Goal: Use online tool/utility: Use online tool/utility

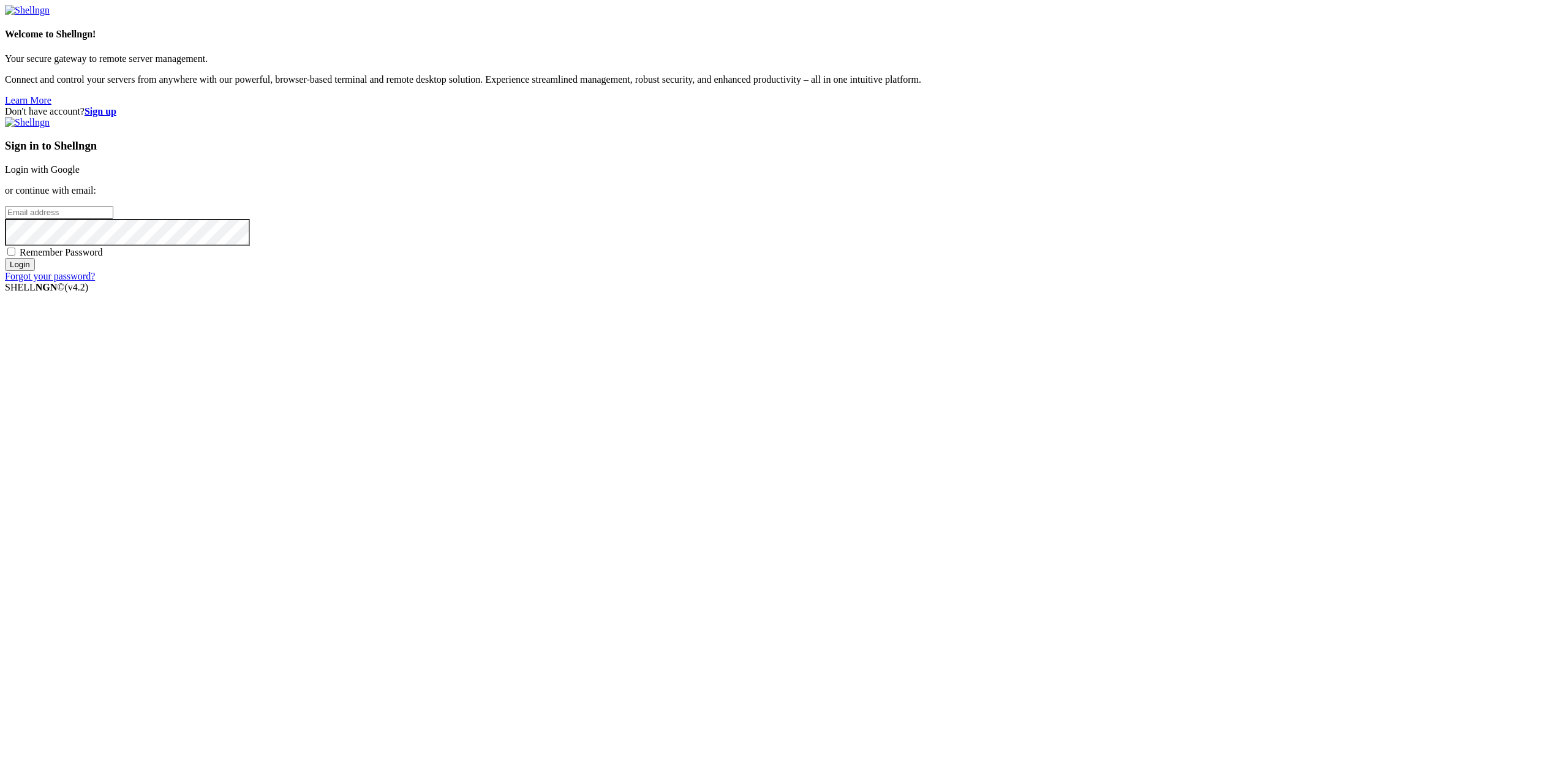
type input "[EMAIL_ADDRESS][DOMAIN_NAME]"
click at [35, 271] on input "Login" at bounding box center [20, 264] width 30 height 13
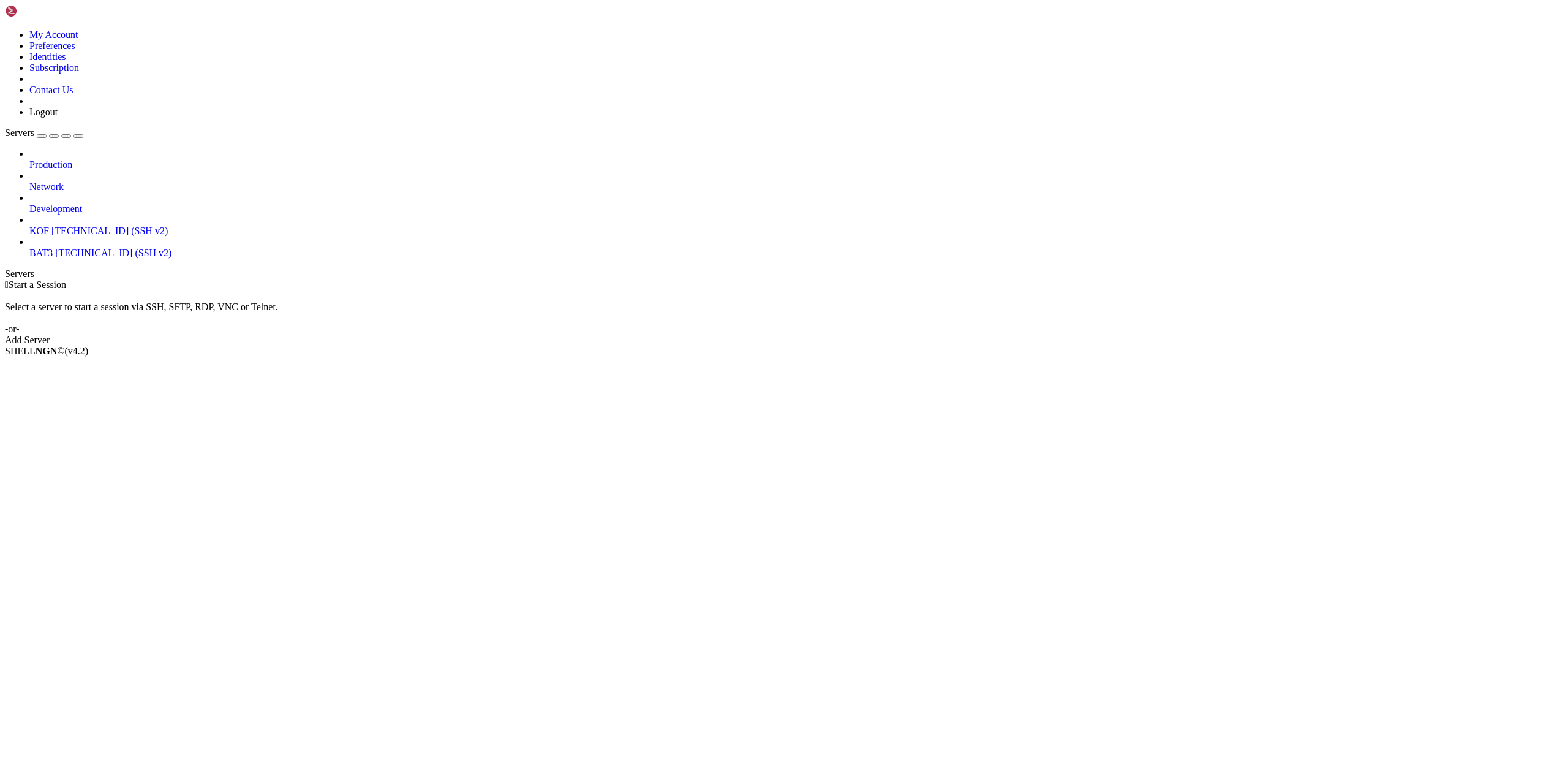
click at [49, 226] on span "KOF" at bounding box center [39, 231] width 19 height 10
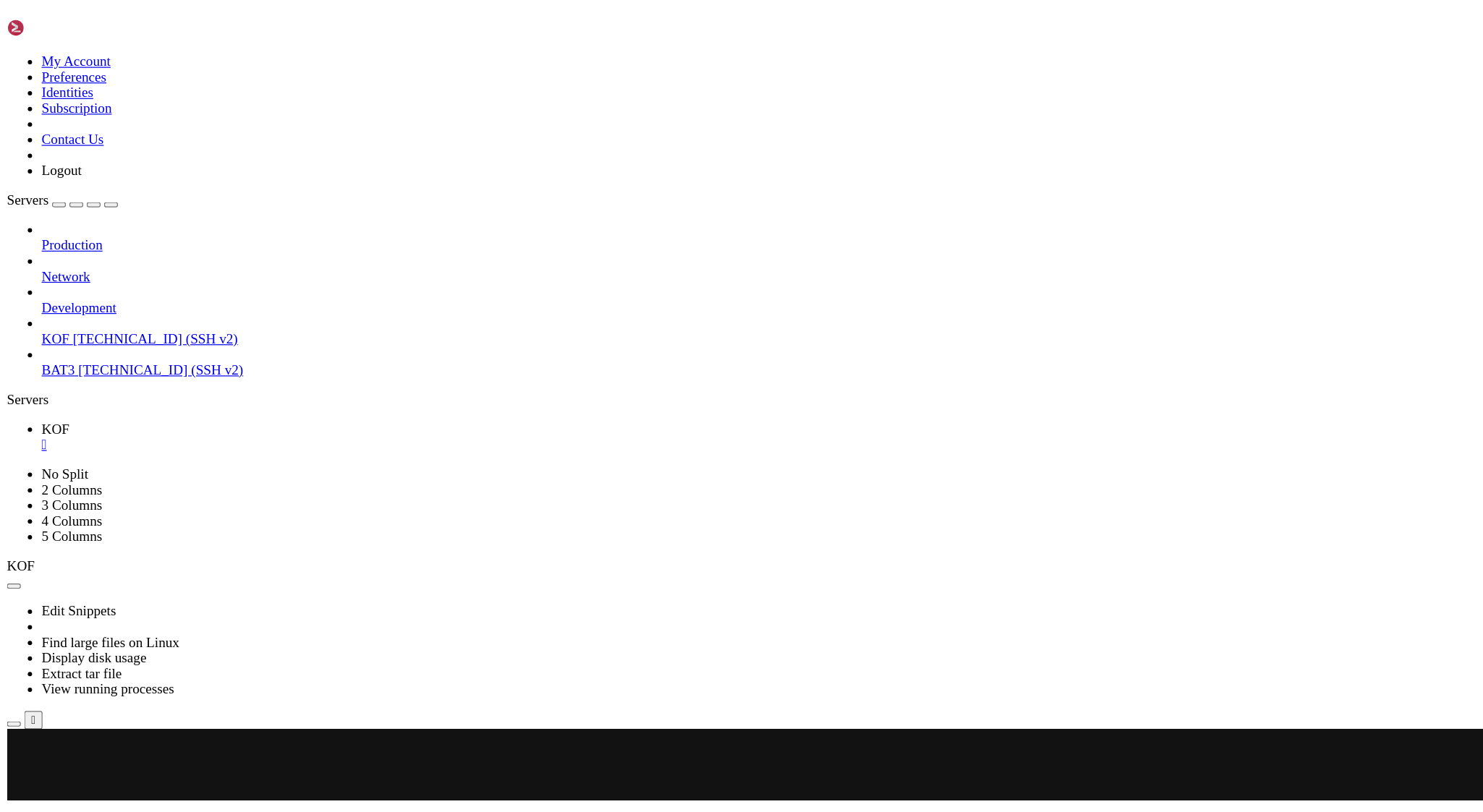
scroll to position [113, 0]
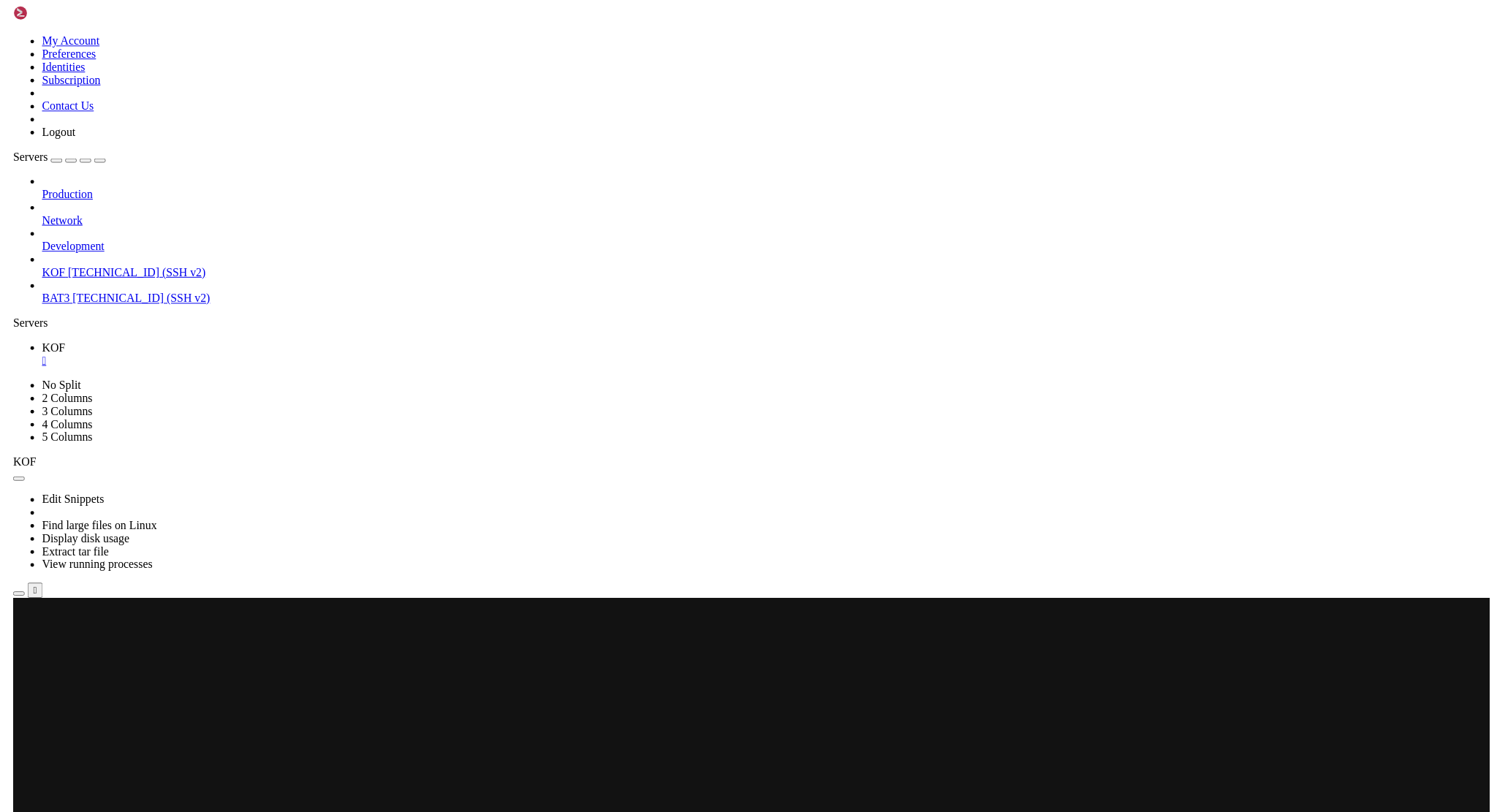
scroll to position [105, 0]
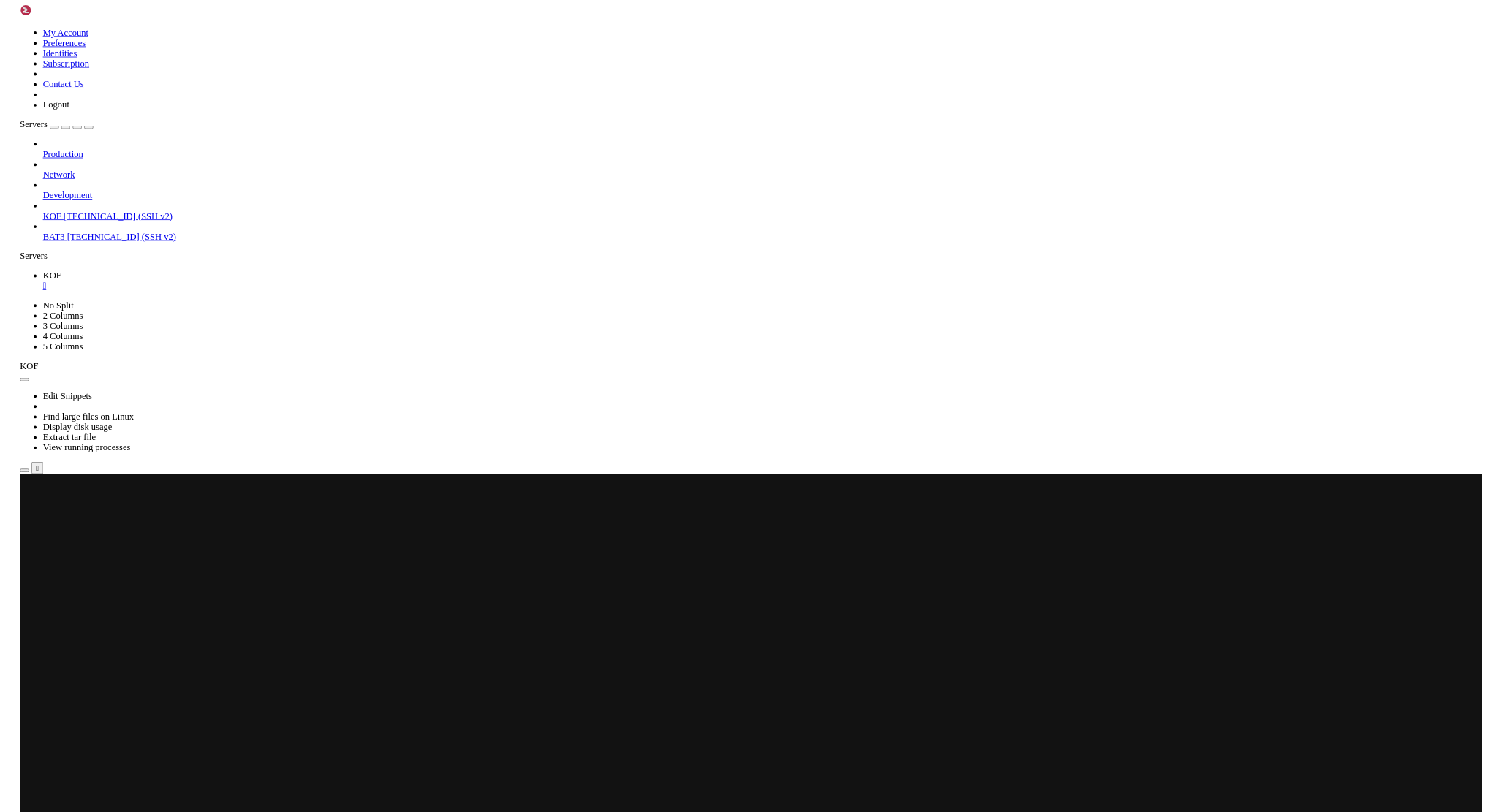
scroll to position [304, 0]
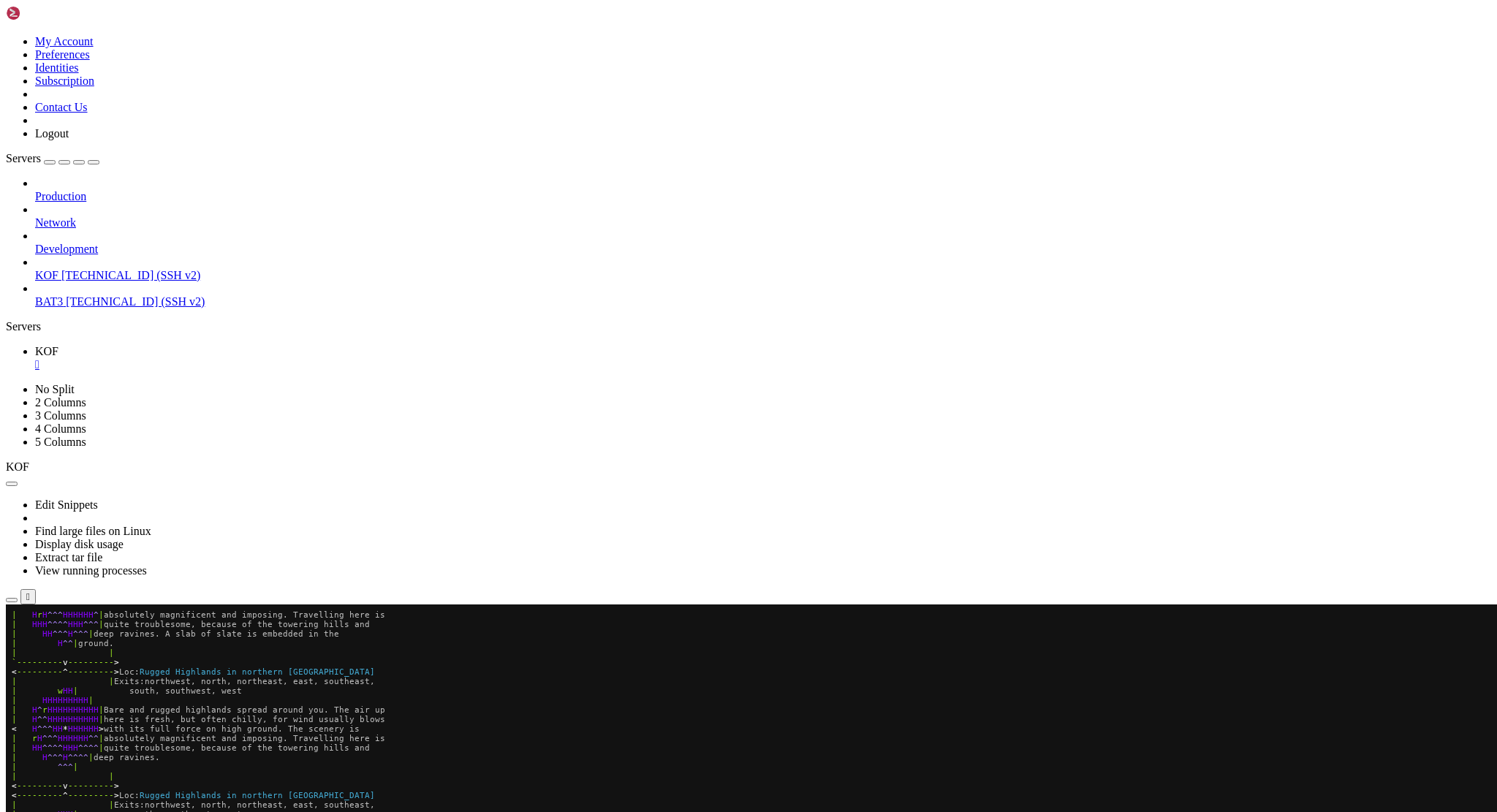
scroll to position [304, 0]
